Goal: Information Seeking & Learning: Learn about a topic

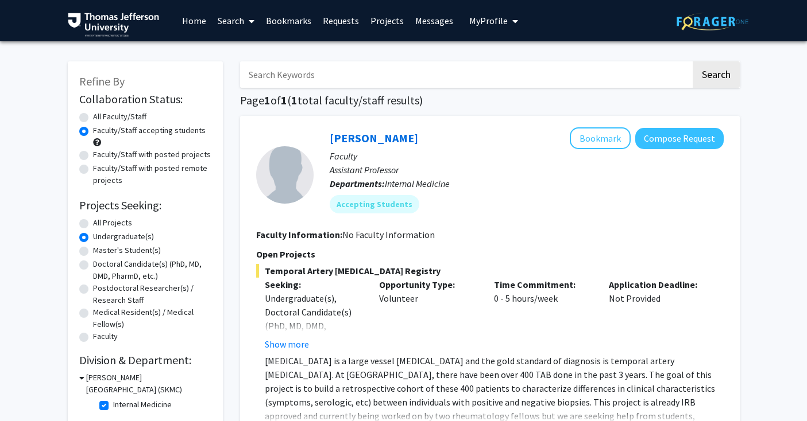
click at [237, 20] on link "Search" at bounding box center [236, 21] width 48 height 40
click at [281, 56] on span "Faculty/Staff" at bounding box center [254, 52] width 84 height 23
radio input "true"
checkbox input "false"
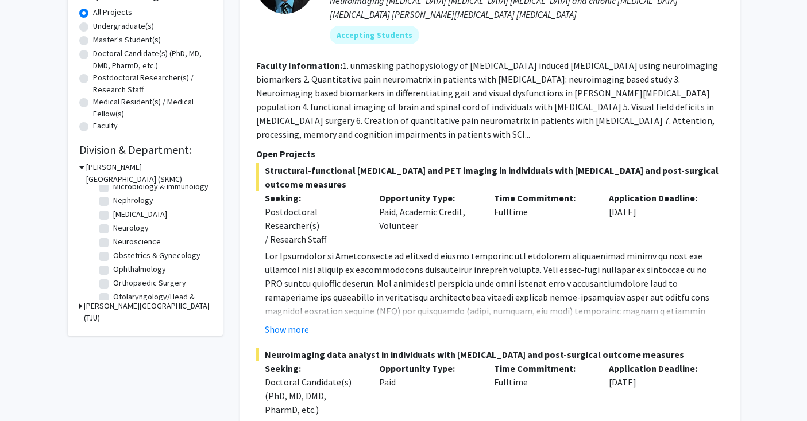
scroll to position [305, 0]
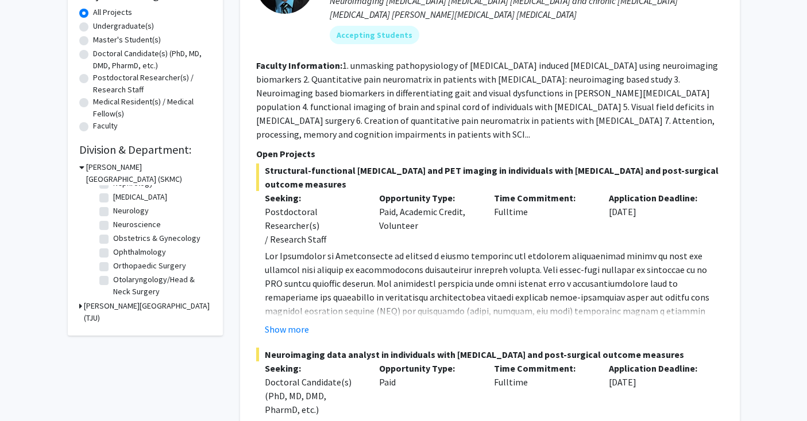
click at [131, 272] on label "Orthopaedic Surgery" at bounding box center [149, 266] width 73 height 12
click at [121, 268] on input "Orthopaedic Surgery" at bounding box center [116, 263] width 7 height 7
checkbox input "true"
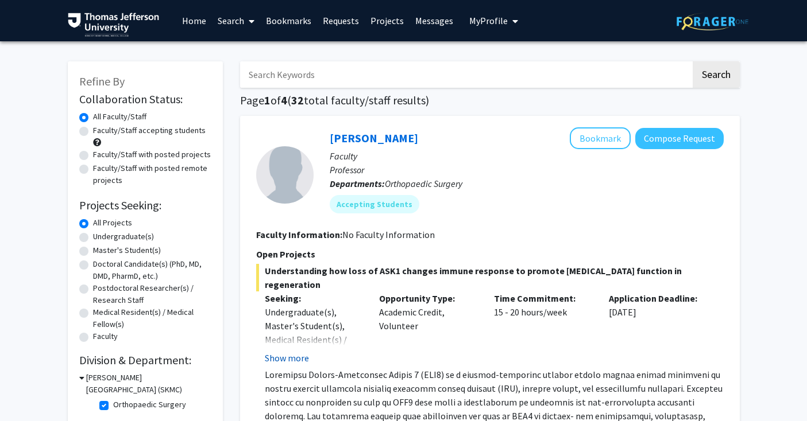
click at [298, 359] on button "Show more" at bounding box center [287, 358] width 44 height 14
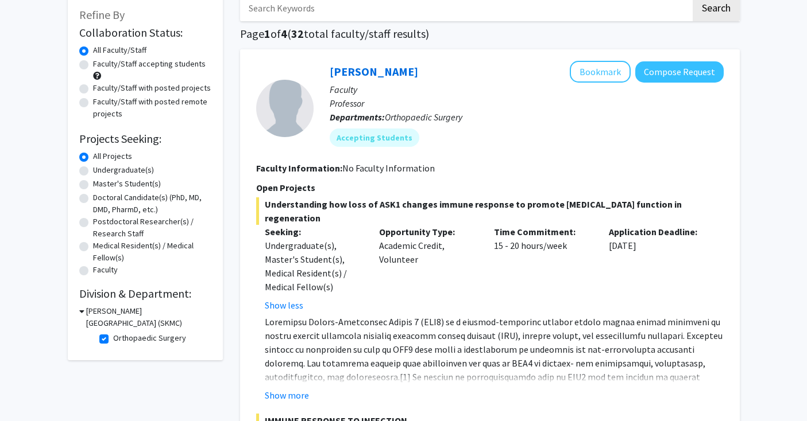
scroll to position [103, 0]
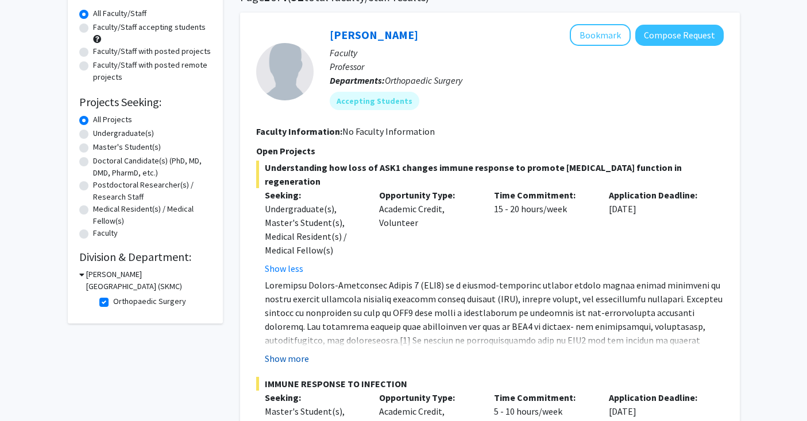
click at [291, 360] on button "Show more" at bounding box center [287, 359] width 44 height 14
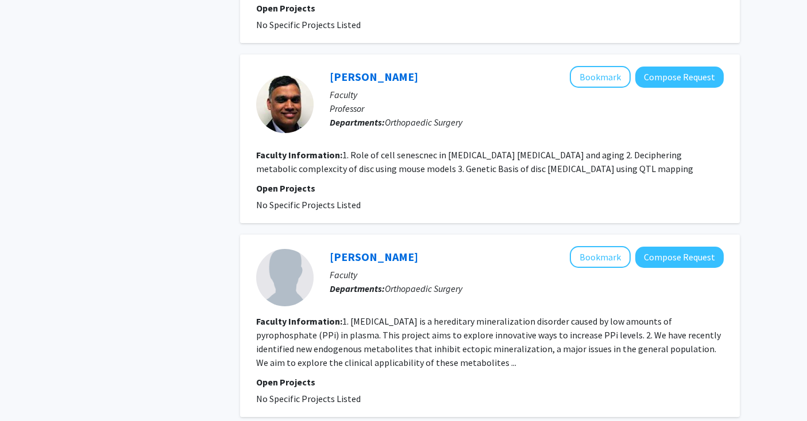
scroll to position [2449, 0]
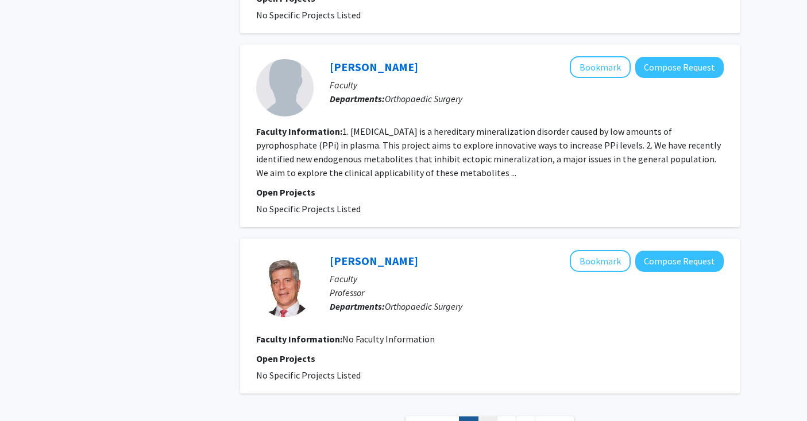
click at [486, 417] on link "2" at bounding box center [488, 427] width 20 height 20
